Goal: Information Seeking & Learning: Learn about a topic

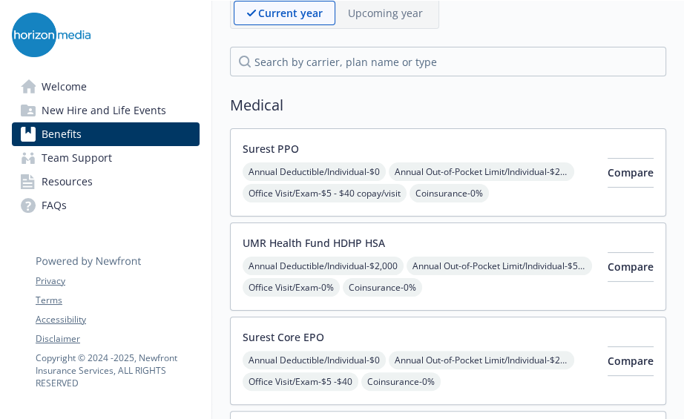
scroll to position [148, 0]
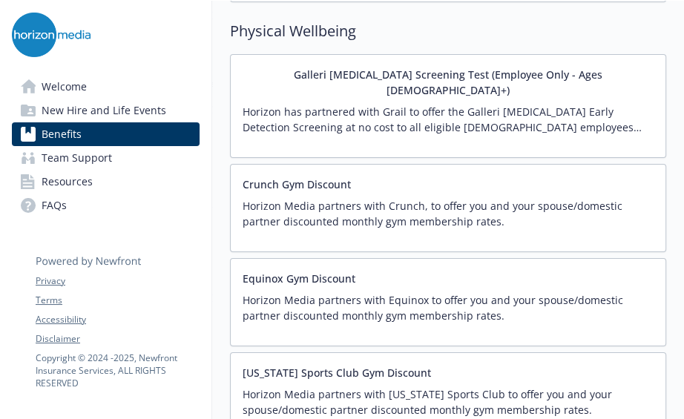
scroll to position [3486, 0]
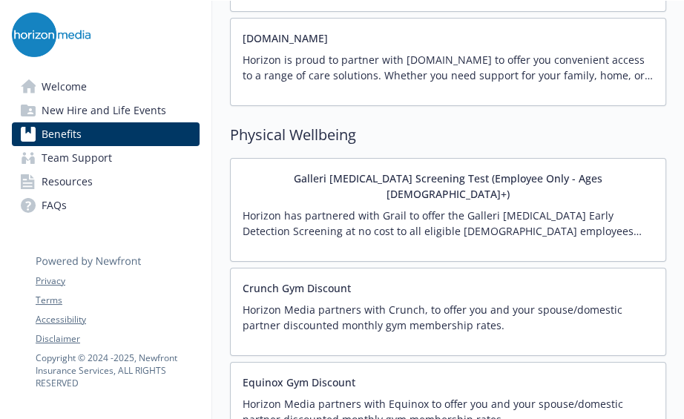
click at [289, 374] on button "Equinox Gym Discount" at bounding box center [298, 382] width 113 height 16
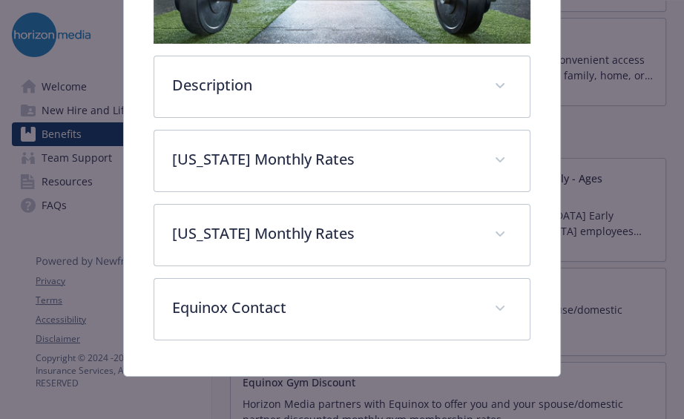
scroll to position [399, 0]
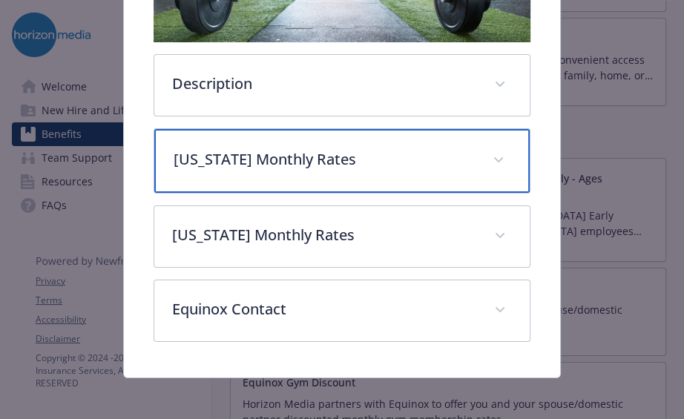
click at [423, 153] on p "[US_STATE] Monthly Rates" at bounding box center [323, 159] width 301 height 22
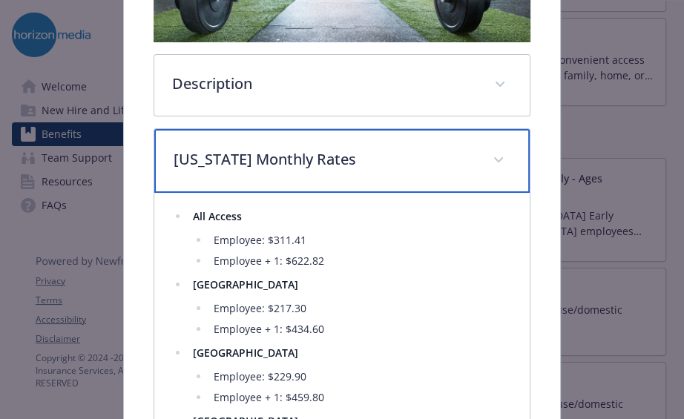
scroll to position [473, 0]
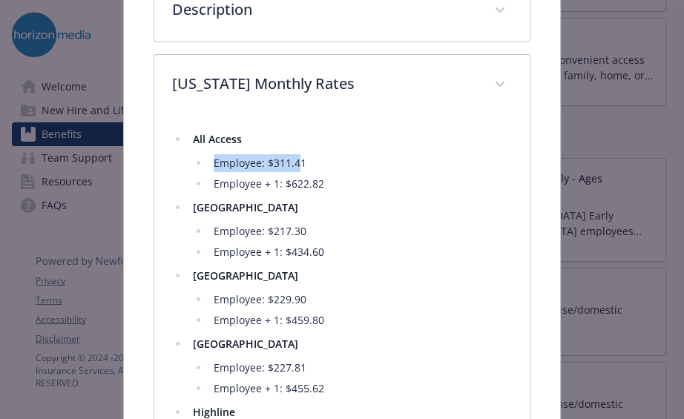
drag, startPoint x: 298, startPoint y: 161, endPoint x: 164, endPoint y: 162, distance: 134.2
drag, startPoint x: 164, startPoint y: 162, endPoint x: 302, endPoint y: 243, distance: 160.8
click at [302, 243] on li "Employee + 1: $434.60" at bounding box center [360, 252] width 302 height 18
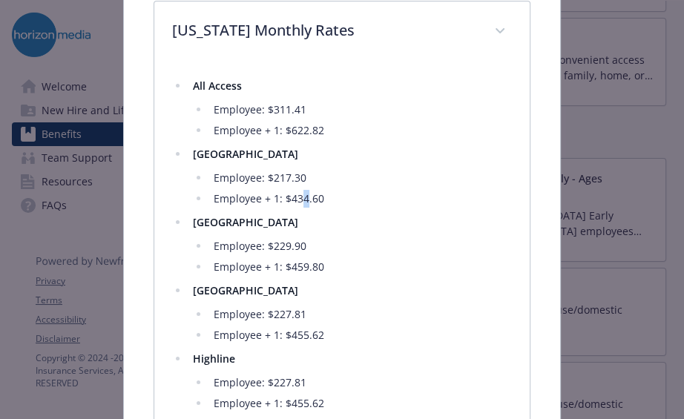
scroll to position [547, 0]
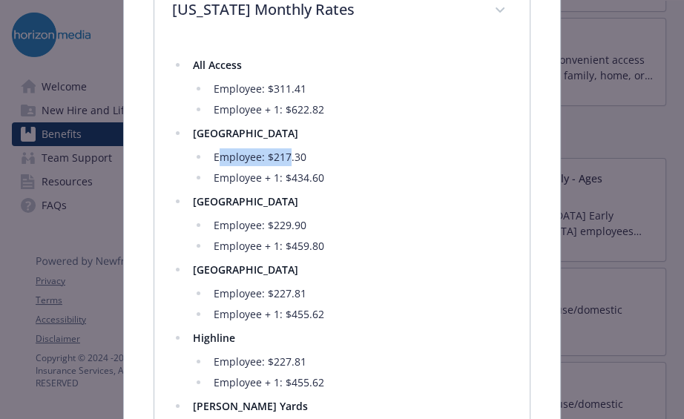
click at [290, 149] on li "Employee: $217.30" at bounding box center [360, 157] width 302 height 18
drag, startPoint x: 290, startPoint y: 149, endPoint x: 311, endPoint y: 247, distance: 100.0
click at [311, 247] on li "Employee + 1: $459.80" at bounding box center [360, 246] width 302 height 18
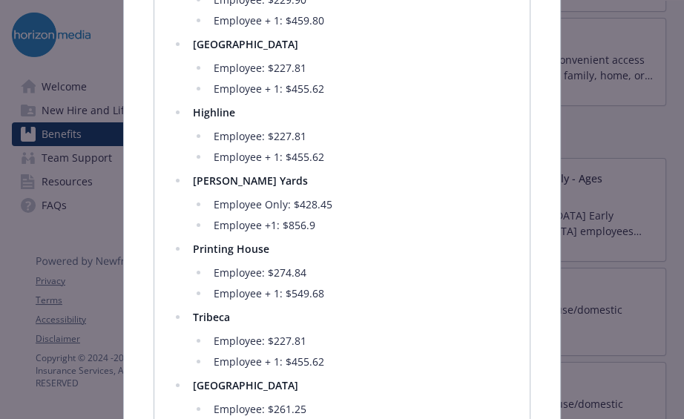
scroll to position [695, 0]
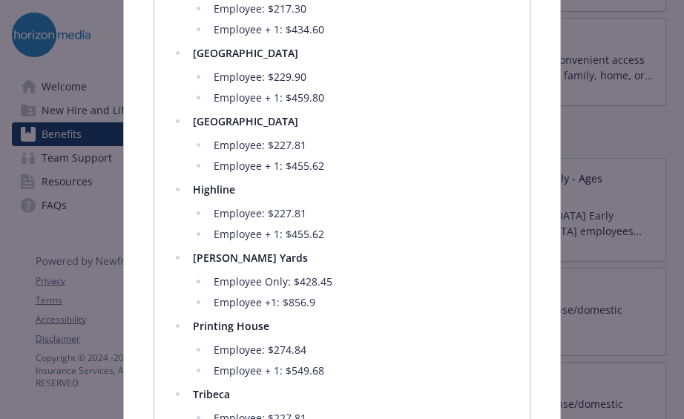
click at [337, 273] on li "Employee Only: $428.45" at bounding box center [360, 282] width 302 height 18
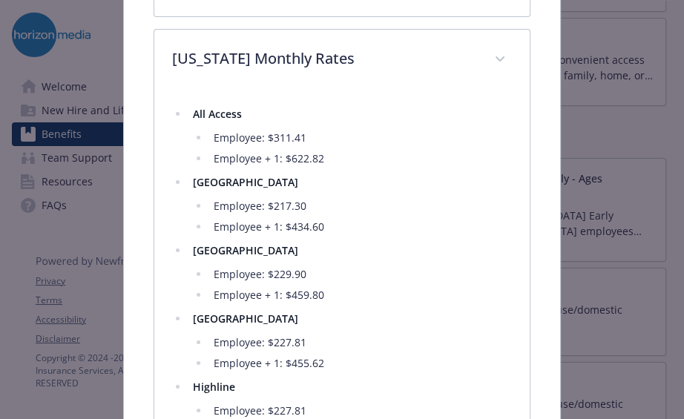
scroll to position [399, 0]
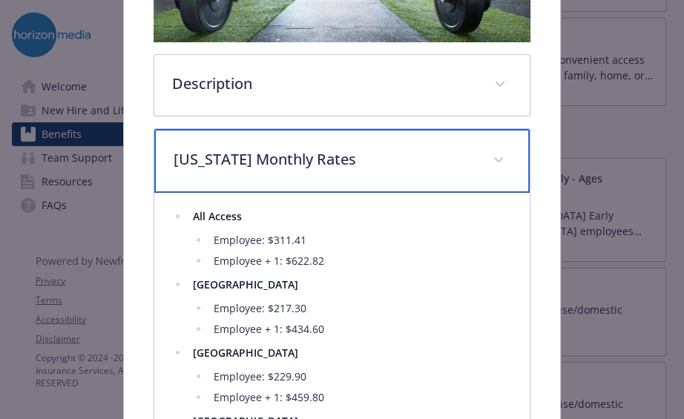
click at [444, 148] on p "[US_STATE] Monthly Rates" at bounding box center [323, 159] width 301 height 22
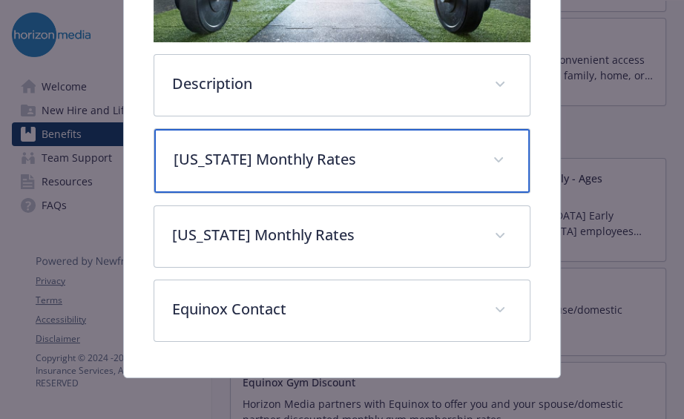
click at [420, 158] on p "[US_STATE] Monthly Rates" at bounding box center [323, 159] width 301 height 22
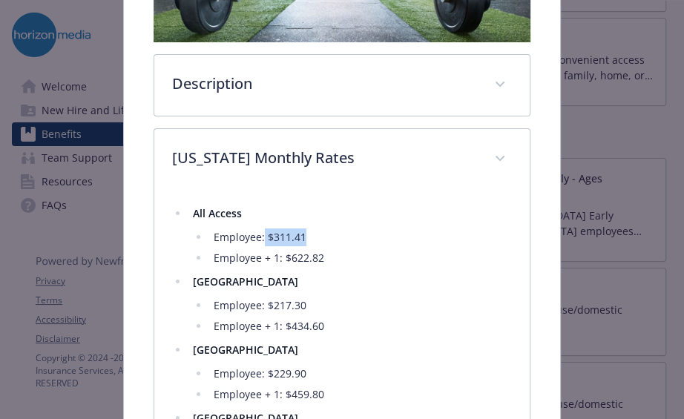
drag, startPoint x: 309, startPoint y: 236, endPoint x: 260, endPoint y: 239, distance: 49.0
click at [260, 239] on li "Employee: $311.41" at bounding box center [360, 237] width 302 height 18
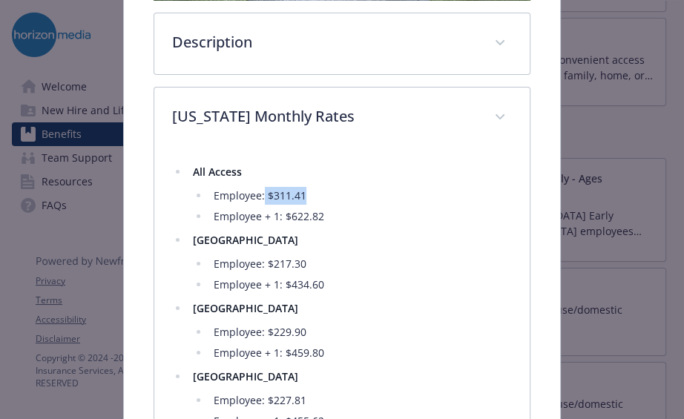
scroll to position [473, 0]
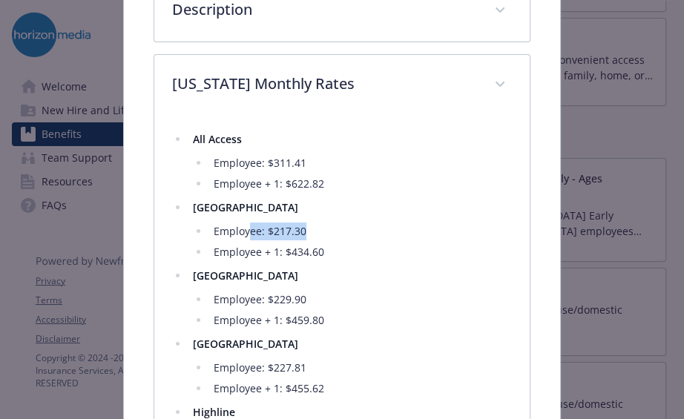
drag, startPoint x: 308, startPoint y: 221, endPoint x: 248, endPoint y: 221, distance: 60.8
click at [248, 222] on li "Employee: $217.30" at bounding box center [360, 231] width 302 height 18
drag, startPoint x: 248, startPoint y: 221, endPoint x: 192, endPoint y: 209, distance: 56.9
click at [193, 209] on strong "[GEOGRAPHIC_DATA]" at bounding box center [245, 207] width 105 height 14
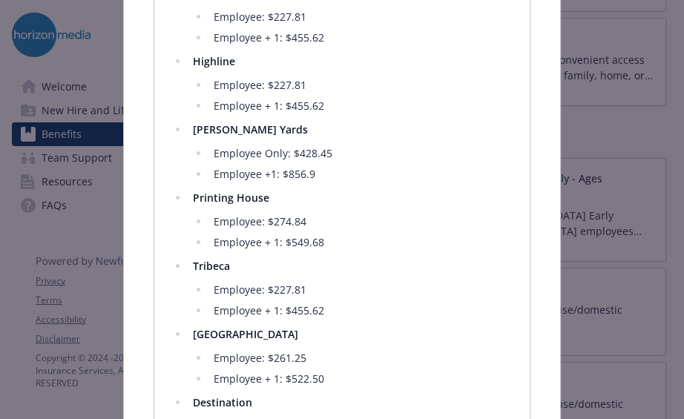
scroll to position [844, 0]
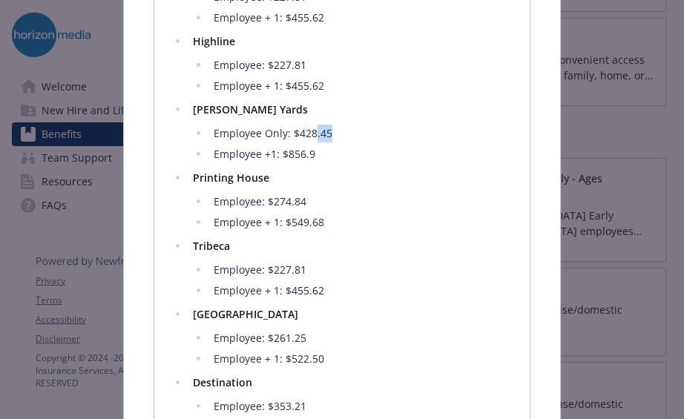
drag, startPoint x: 340, startPoint y: 133, endPoint x: 314, endPoint y: 133, distance: 26.0
click at [314, 133] on li "Employee Only: $428.45" at bounding box center [360, 134] width 302 height 18
click at [285, 173] on li "Printing House Employee: $274.84 Employee + 1: $549.68" at bounding box center [349, 200] width 323 height 62
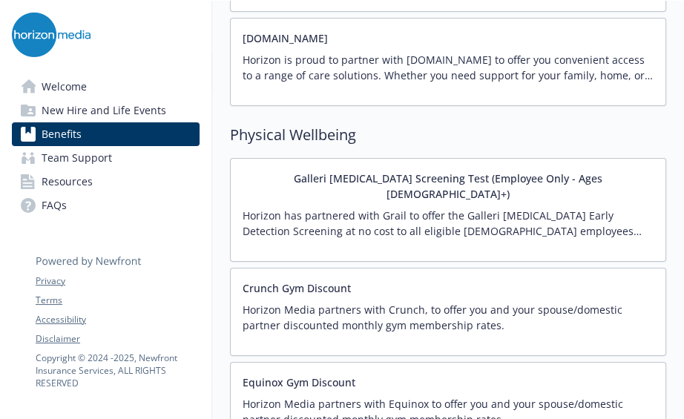
click at [526, 268] on div "Crunch Gym Discount Horizon Media partners with Crunch, to offer you and your s…" at bounding box center [448, 312] width 436 height 88
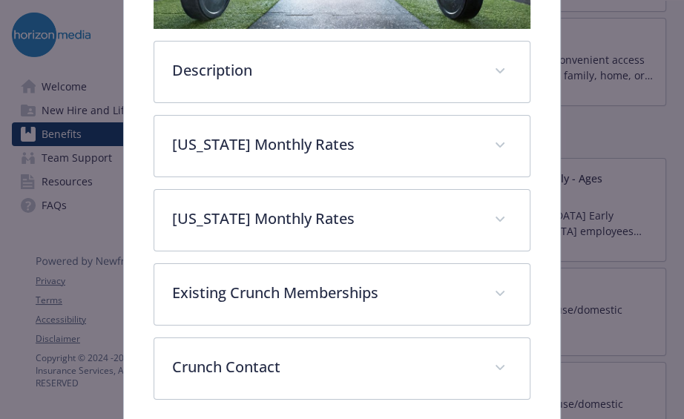
scroll to position [472, 0]
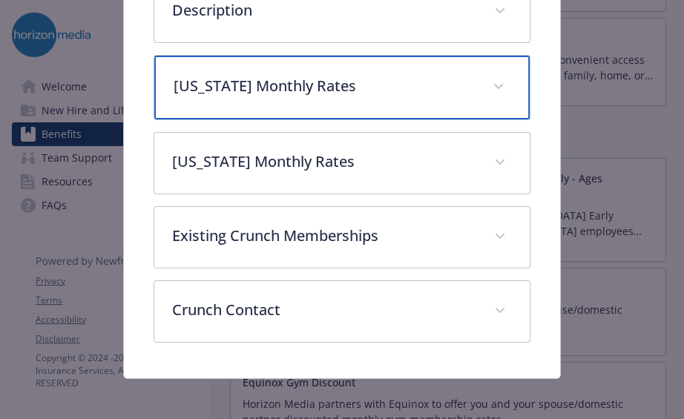
click at [370, 75] on p "[US_STATE] Monthly Rates" at bounding box center [323, 86] width 301 height 22
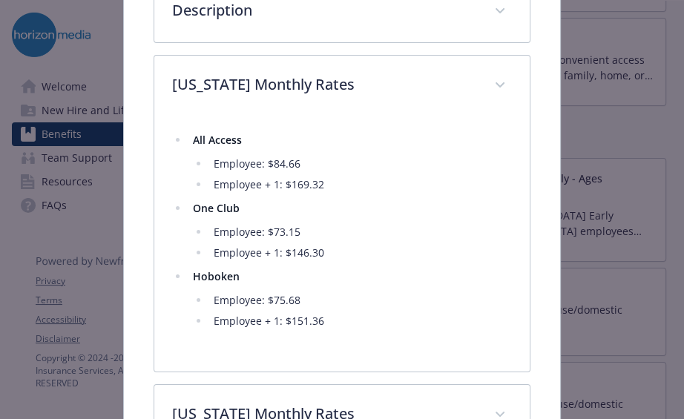
drag, startPoint x: 304, startPoint y: 297, endPoint x: 272, endPoint y: 305, distance: 33.1
click at [272, 305] on ul "Employee: $75.68 Employee + 1: $151.36" at bounding box center [352, 310] width 319 height 39
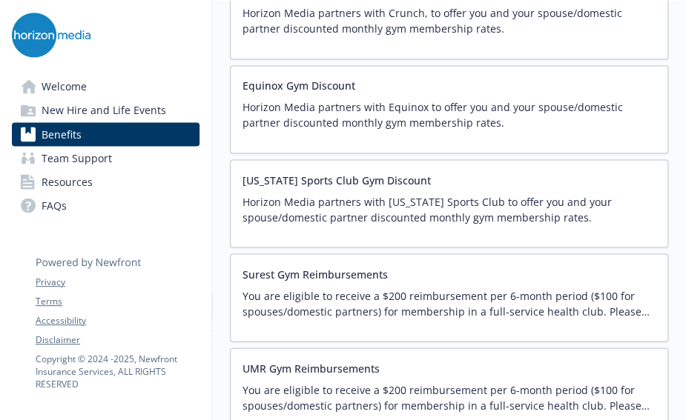
scroll to position [3486, 0]
